Goal: Information Seeking & Learning: Check status

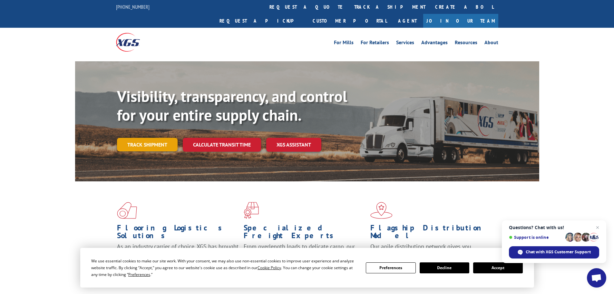
click at [159, 138] on link "Track shipment" at bounding box center [147, 145] width 61 height 14
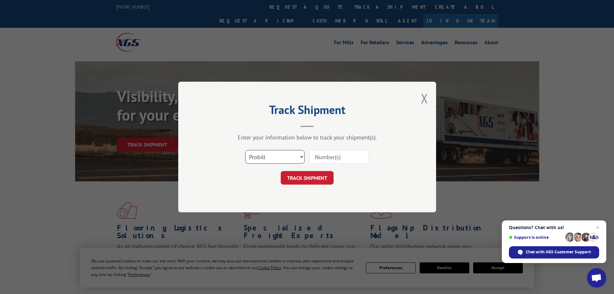
click at [301, 157] on select "Select category... Probill BOL PO" at bounding box center [274, 157] width 59 height 14
select select "po"
click at [245, 150] on select "Select category... Probill BOL PO" at bounding box center [274, 157] width 59 height 14
click at [332, 156] on input at bounding box center [338, 157] width 59 height 14
type input "03519545"
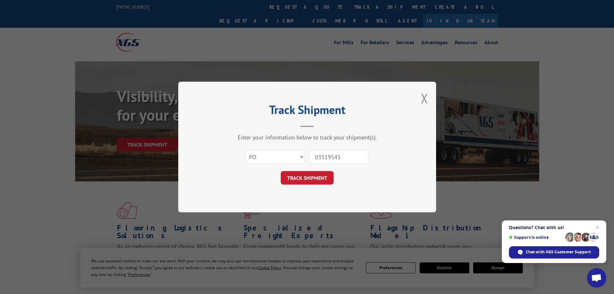
click at [281, 171] on button "TRACK SHIPMENT" at bounding box center [307, 178] width 53 height 14
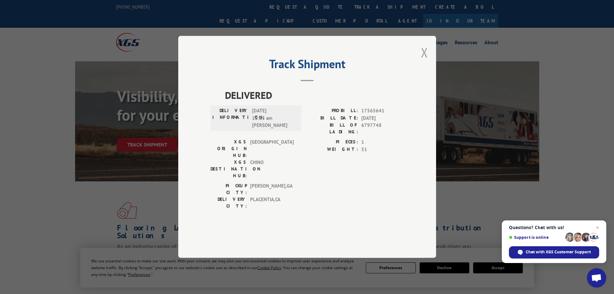
click at [427, 61] on button "Close modal" at bounding box center [424, 52] width 7 height 17
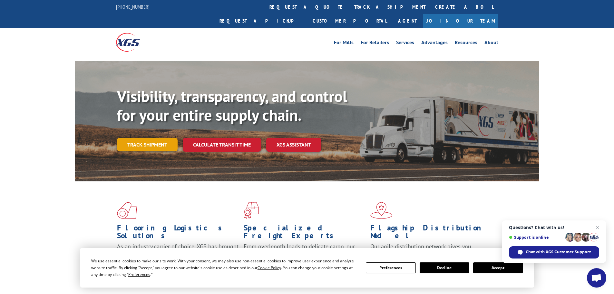
click at [147, 138] on link "Track shipment" at bounding box center [147, 145] width 61 height 14
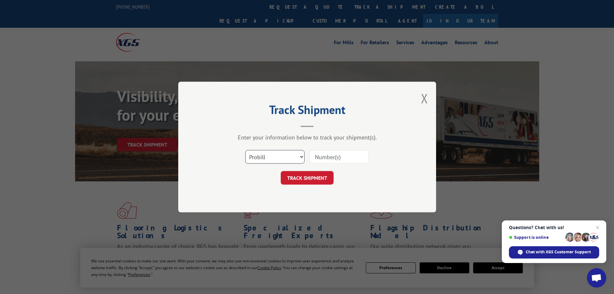
click at [303, 155] on select "Select category... Probill BOL PO" at bounding box center [274, 157] width 59 height 14
select select "po"
click at [245, 150] on select "Select category... Probill BOL PO" at bounding box center [274, 157] width 59 height 14
click at [337, 157] on input at bounding box center [338, 157] width 59 height 14
type input "03520568"
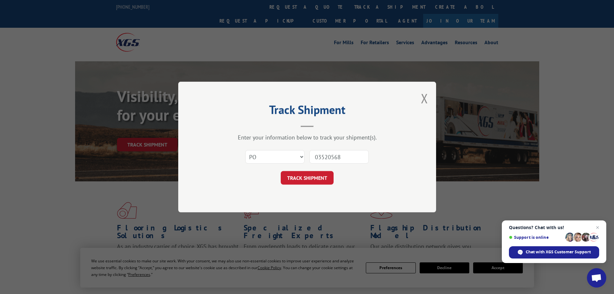
click at [281, 171] on button "TRACK SHIPMENT" at bounding box center [307, 178] width 53 height 14
